Goal: Transaction & Acquisition: Purchase product/service

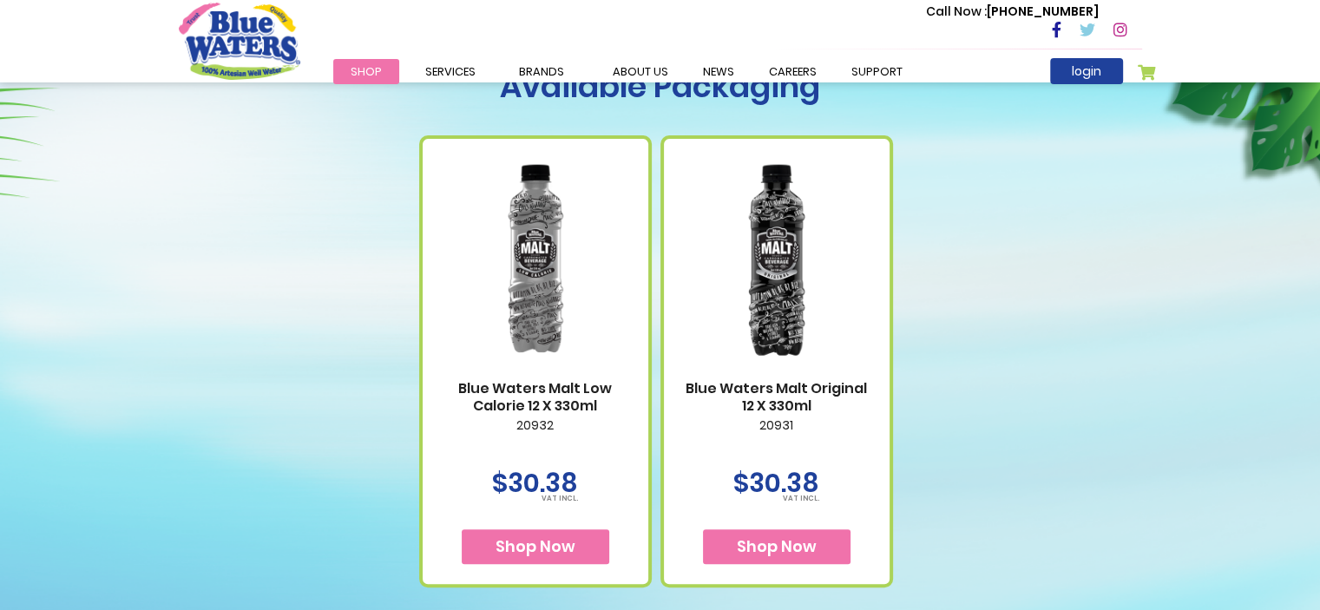
scroll to position [694, 0]
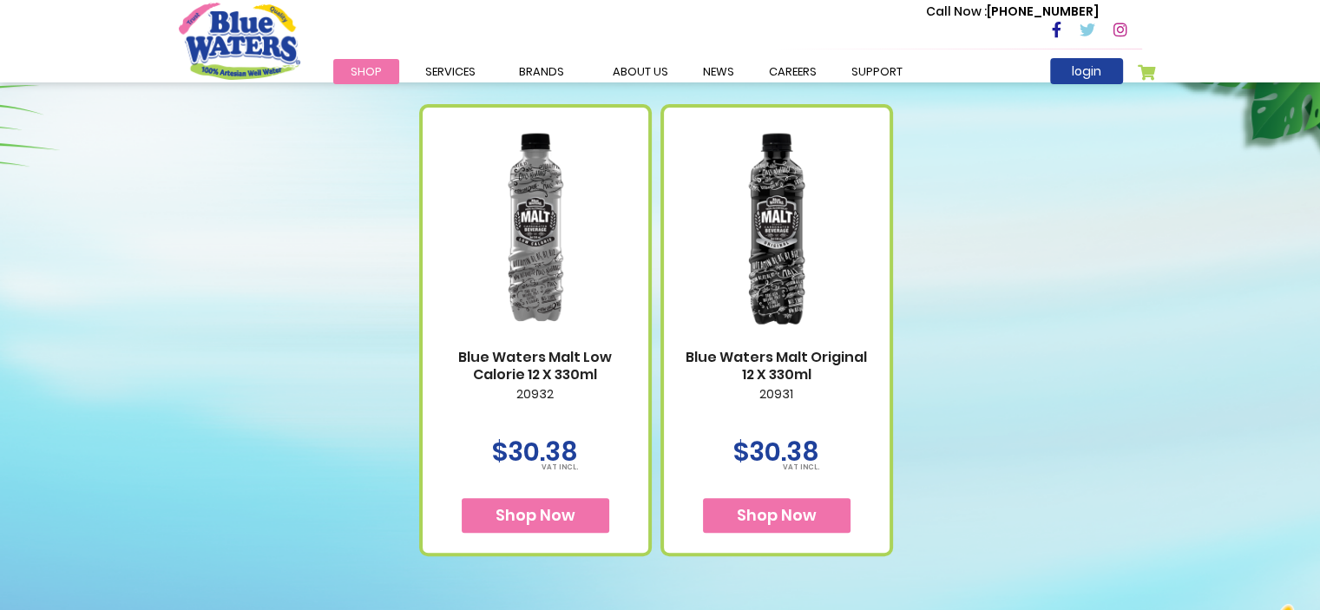
click at [534, 358] on link "Blue Waters Malt Low Calorie 12 X 330ml" at bounding box center [535, 365] width 191 height 33
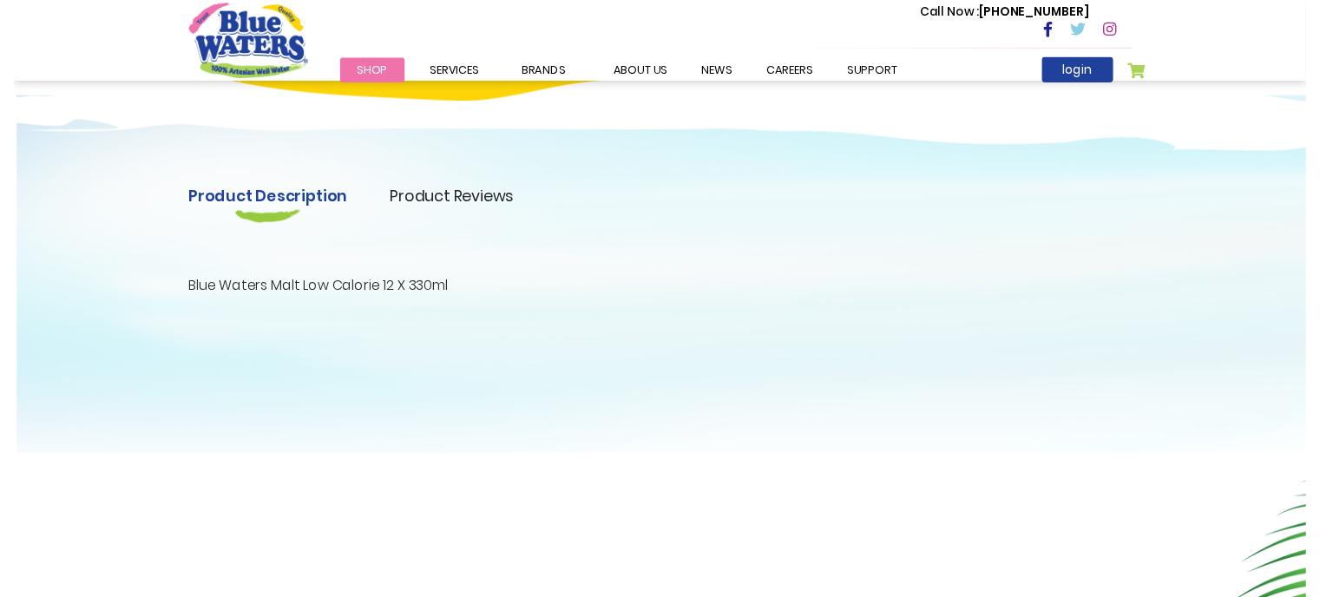
scroll to position [434, 0]
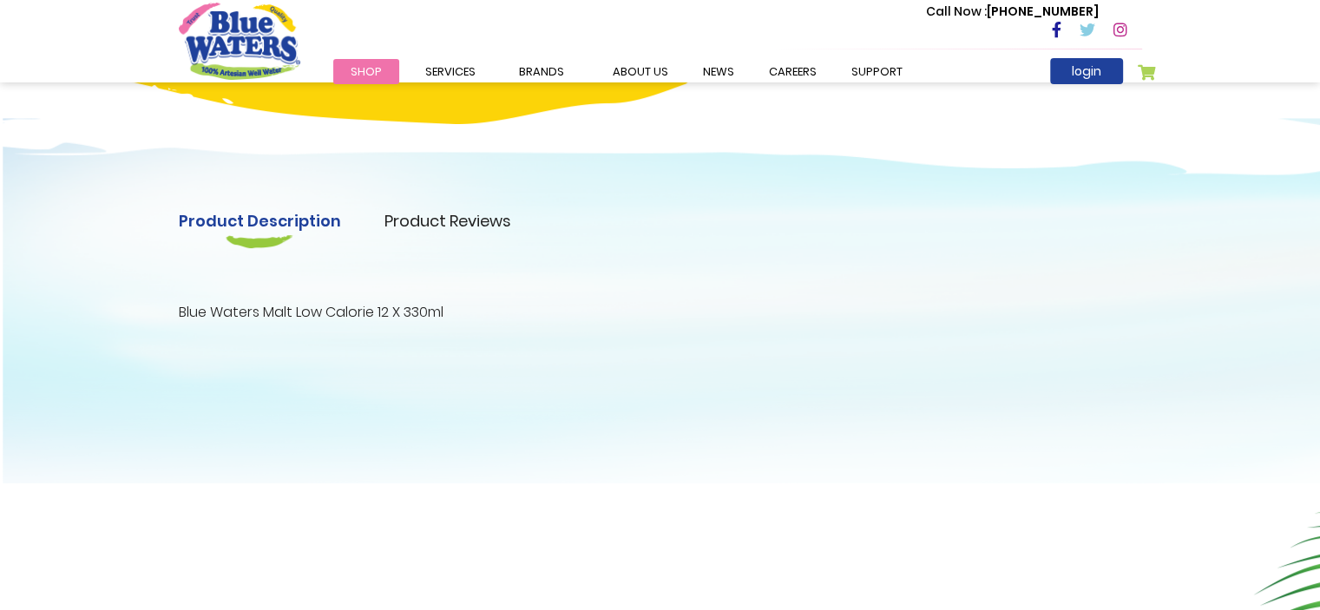
click at [420, 226] on link "Product Reviews" at bounding box center [448, 220] width 127 height 23
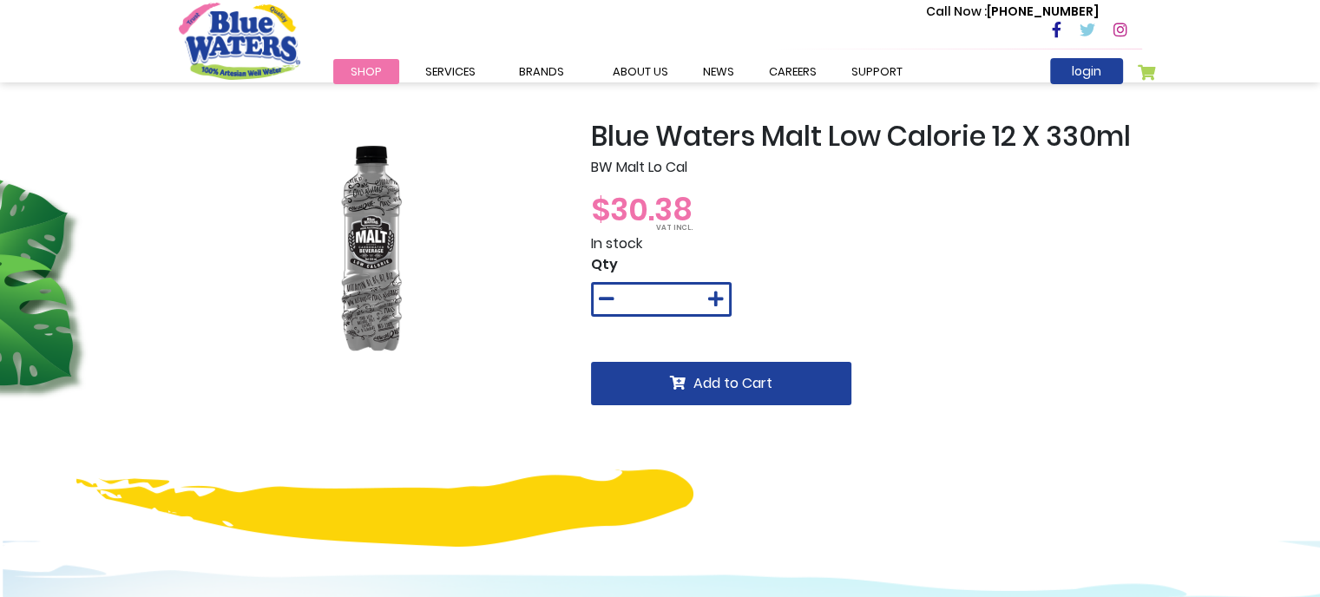
scroll to position [0, 0]
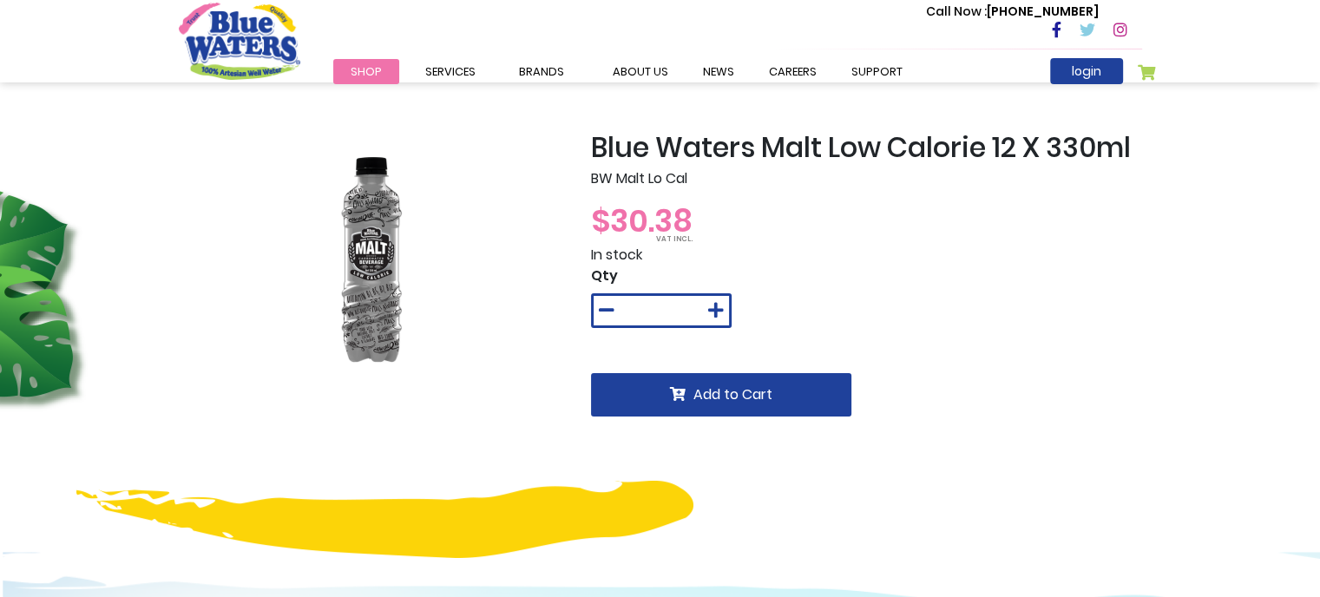
click at [370, 247] on img at bounding box center [371, 261] width 208 height 260
click at [372, 242] on img at bounding box center [371, 261] width 208 height 260
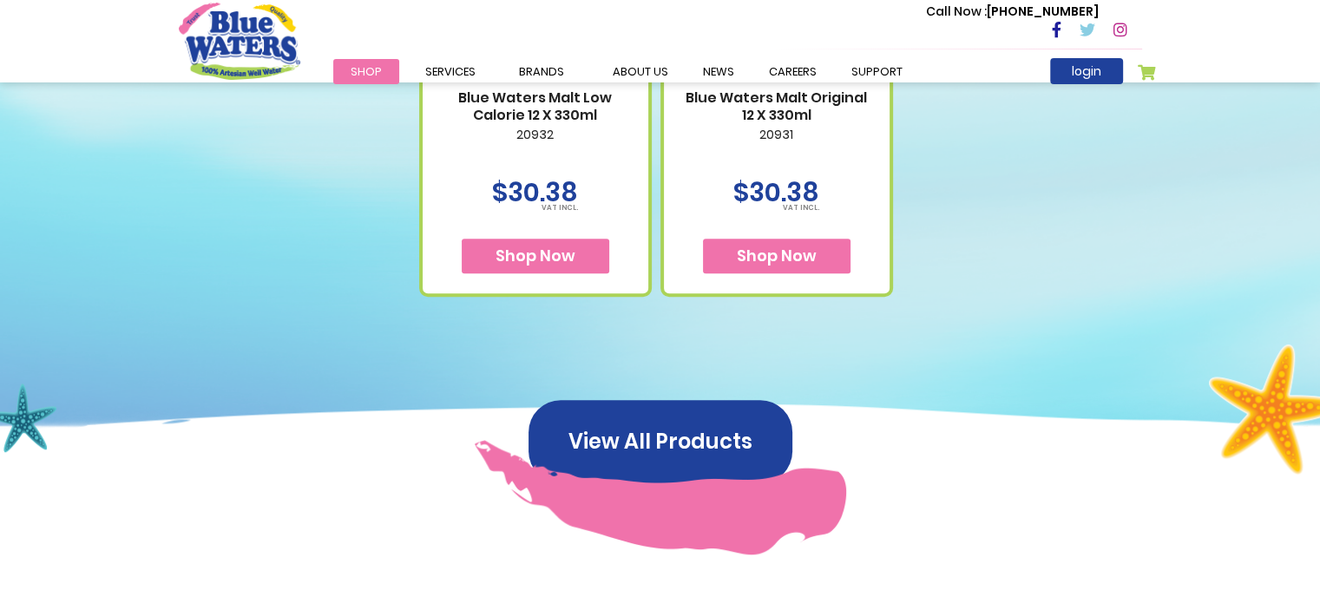
scroll to position [955, 0]
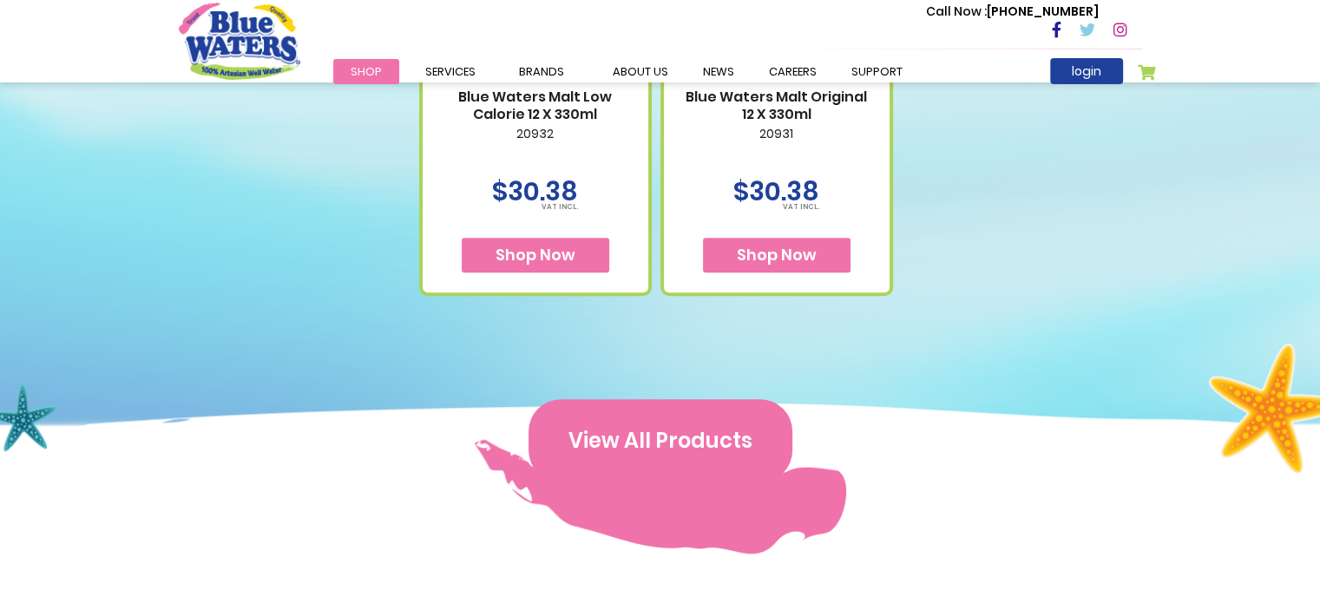
click at [639, 451] on button "View All Products" at bounding box center [661, 440] width 264 height 83
